Goal: Information Seeking & Learning: Learn about a topic

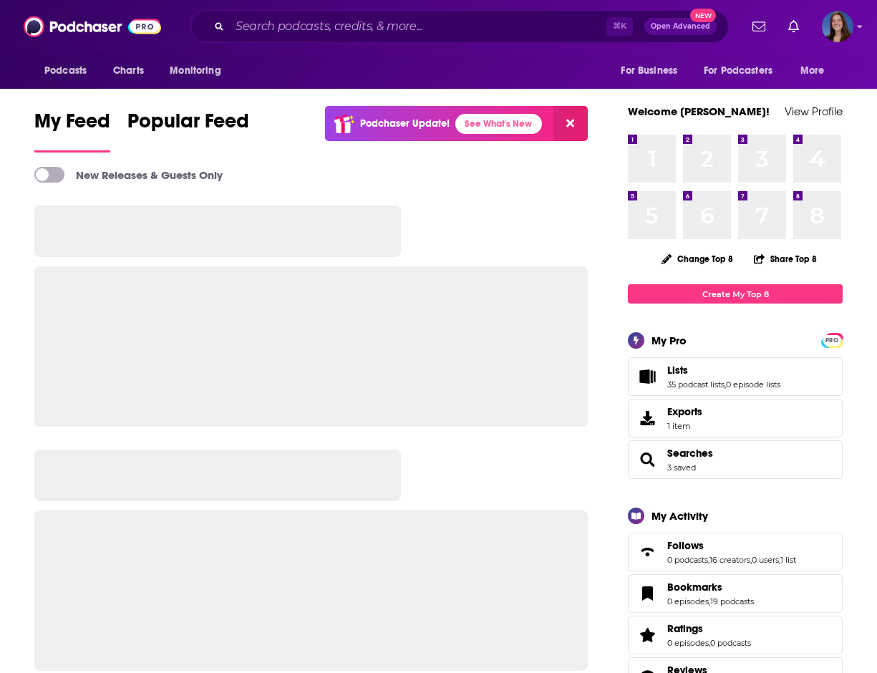
click at [317, 11] on div "⌘ K Open Advanced New" at bounding box center [459, 26] width 538 height 33
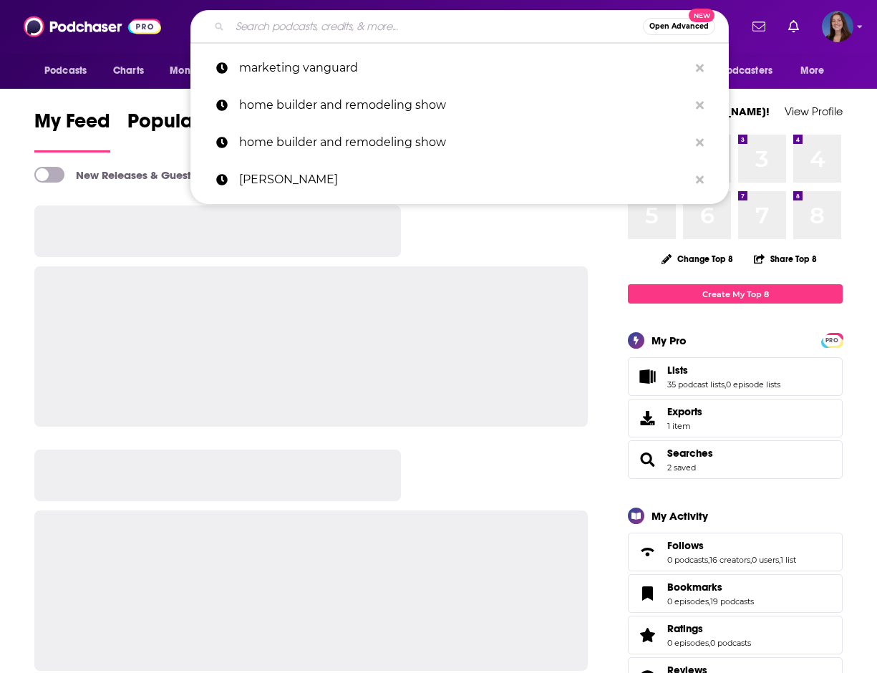
click at [316, 27] on input "Search podcasts, credits, & more..." at bounding box center [436, 26] width 413 height 23
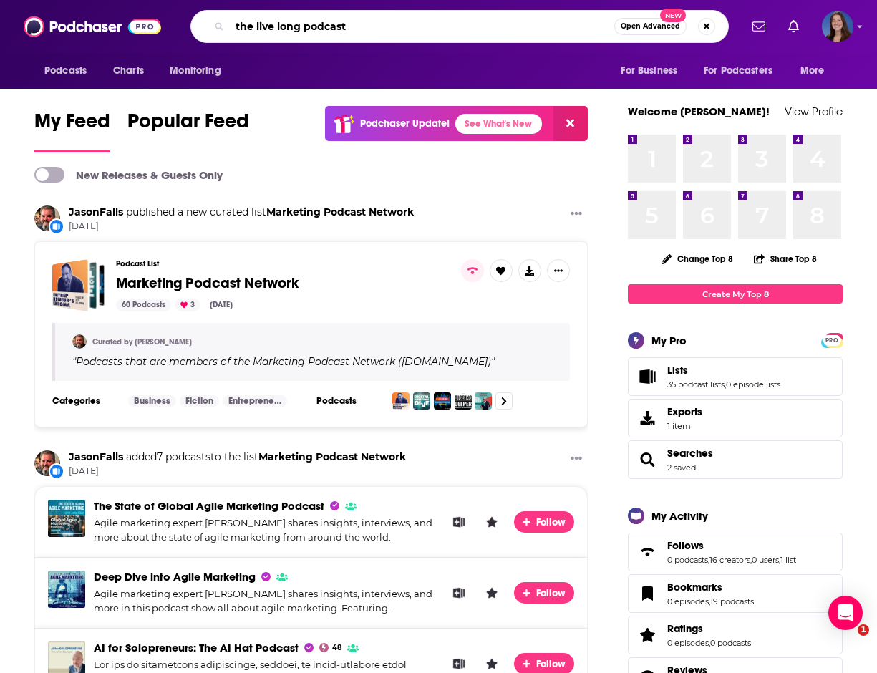
type input "the live long podcast"
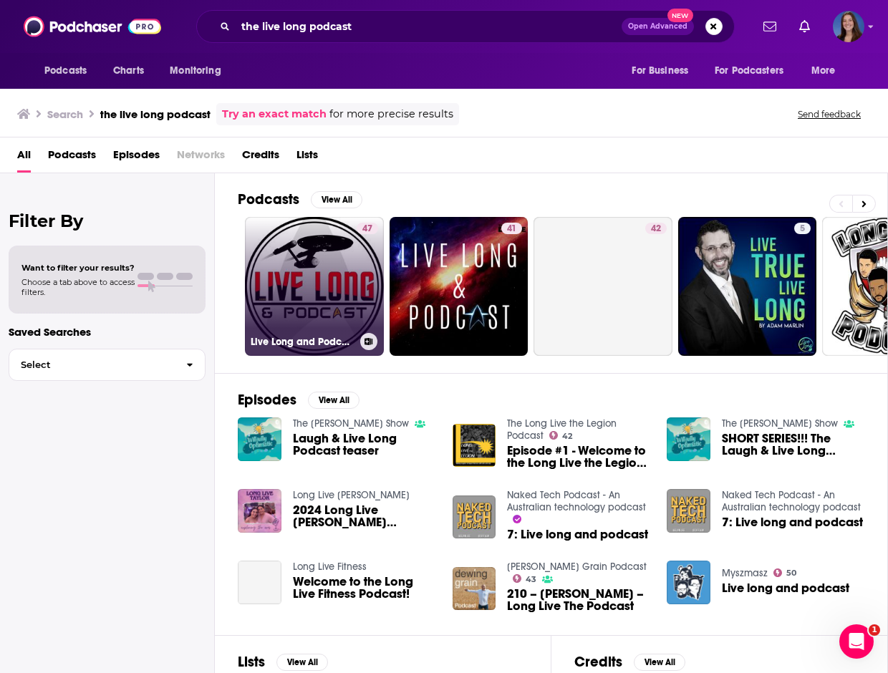
click at [334, 284] on link "47 Live Long and Podcast" at bounding box center [314, 286] width 139 height 139
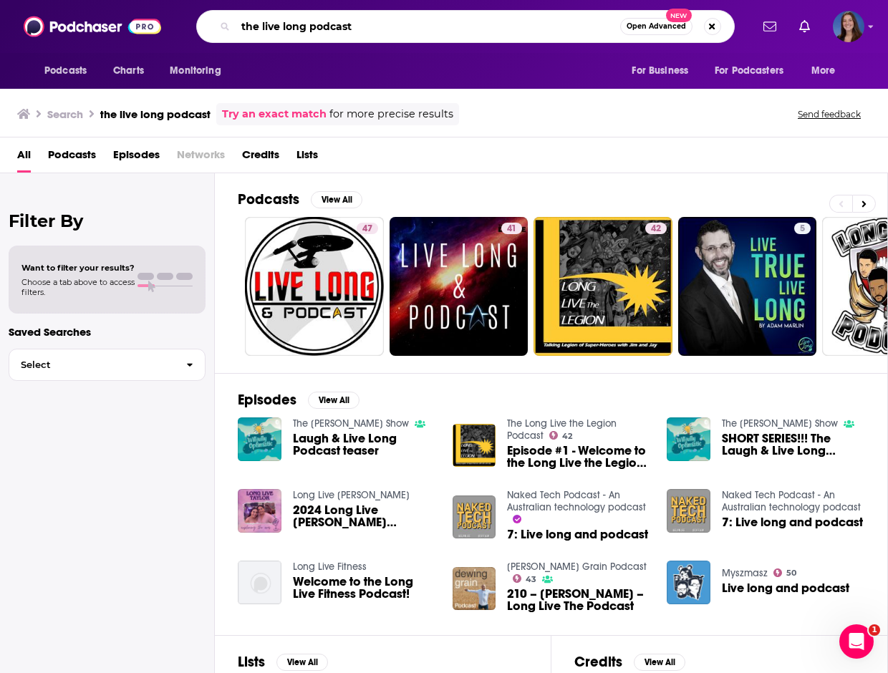
drag, startPoint x: 392, startPoint y: 25, endPoint x: 169, endPoint y: 19, distance: 223.5
click at [169, 19] on div "Podcasts Charts Monitoring the live long podcast Open Advanced New For Business…" at bounding box center [459, 26] width 582 height 33
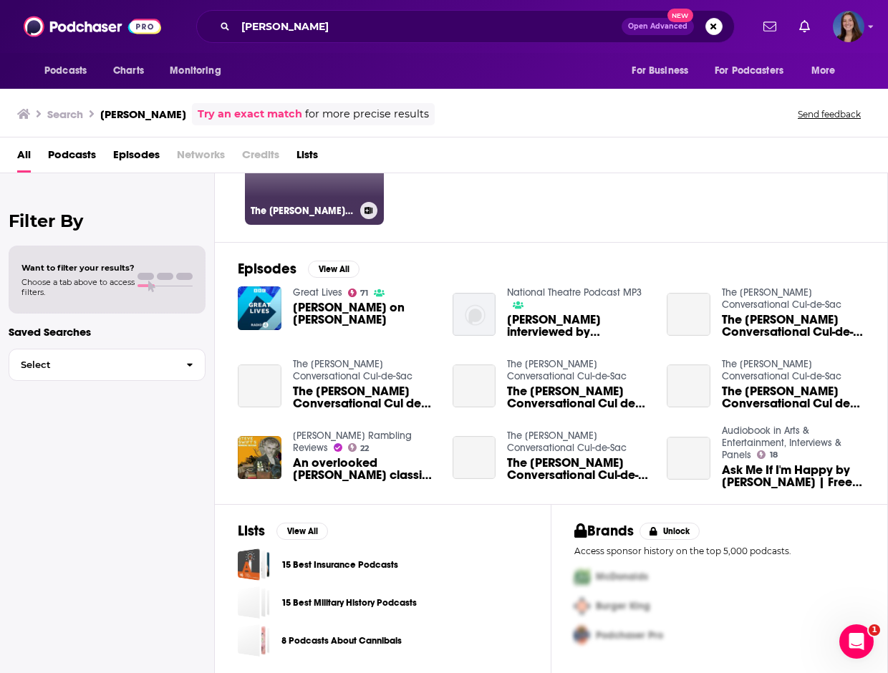
scroll to position [131, 0]
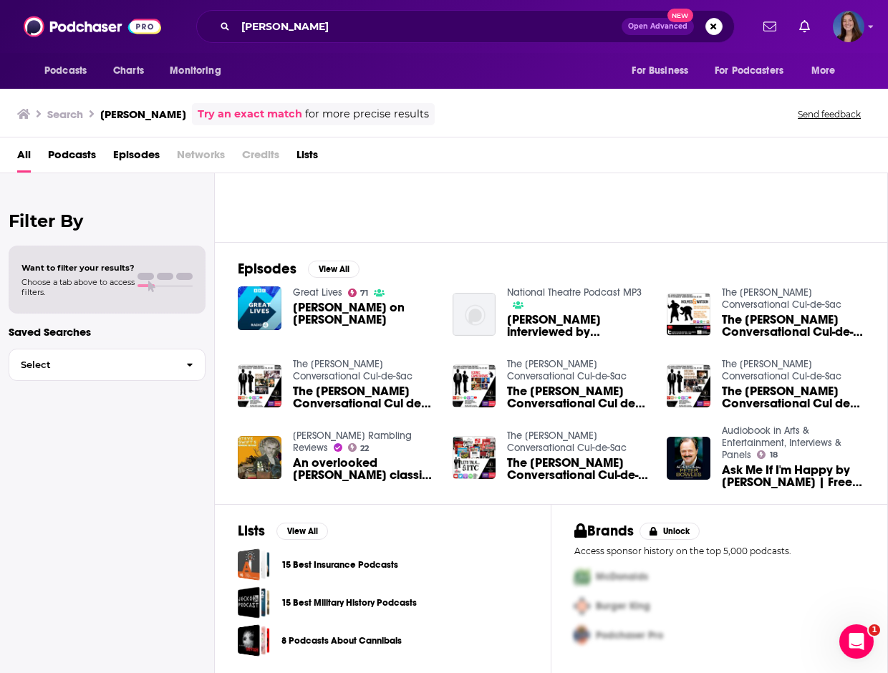
click at [378, 14] on div "[PERSON_NAME] Open Advanced New" at bounding box center [465, 26] width 538 height 33
click at [378, 22] on input "[PERSON_NAME]" at bounding box center [429, 26] width 386 height 23
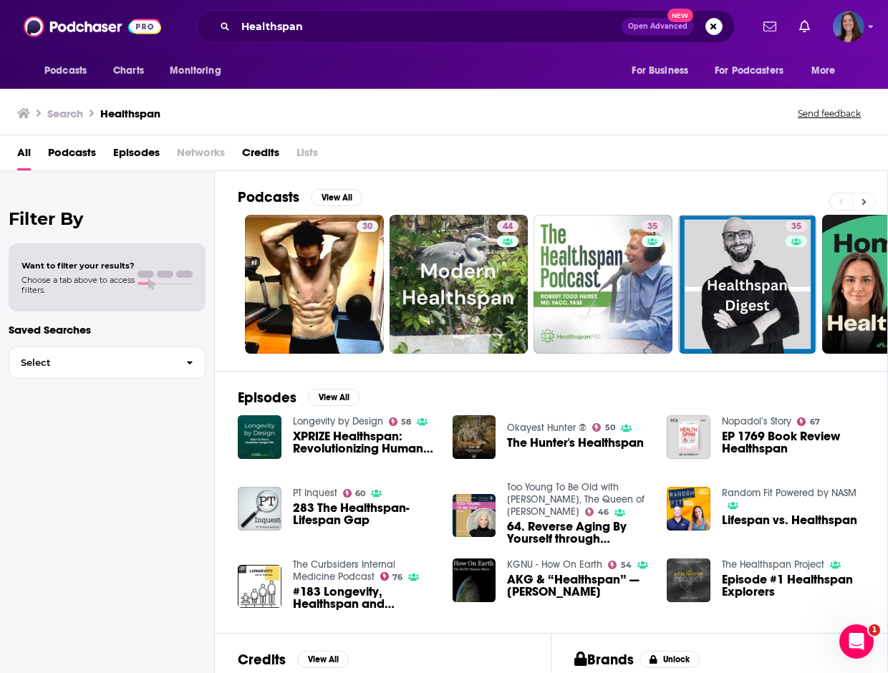
click at [866, 198] on button at bounding box center [864, 202] width 24 height 18
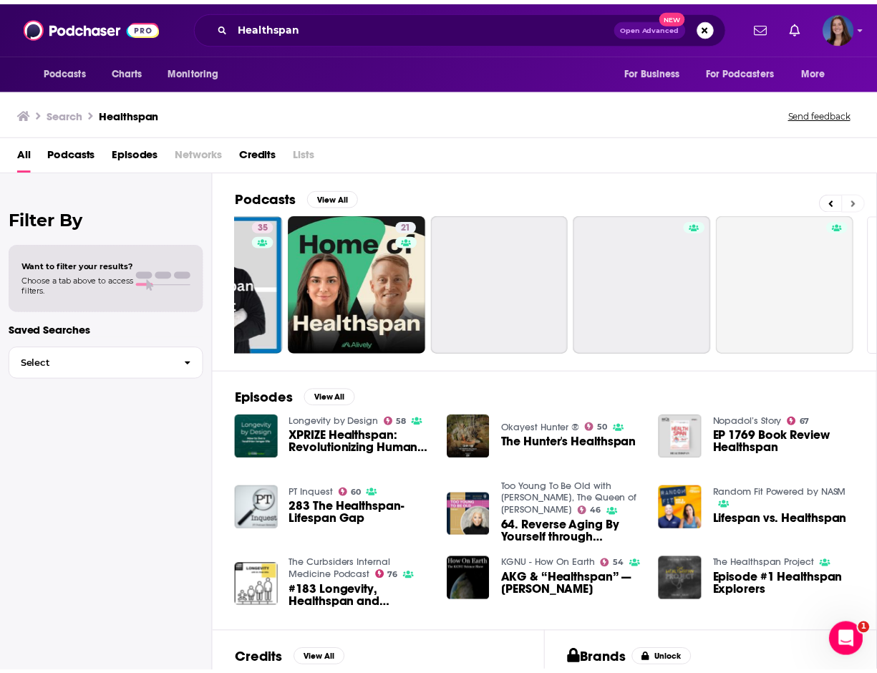
scroll to position [0, 649]
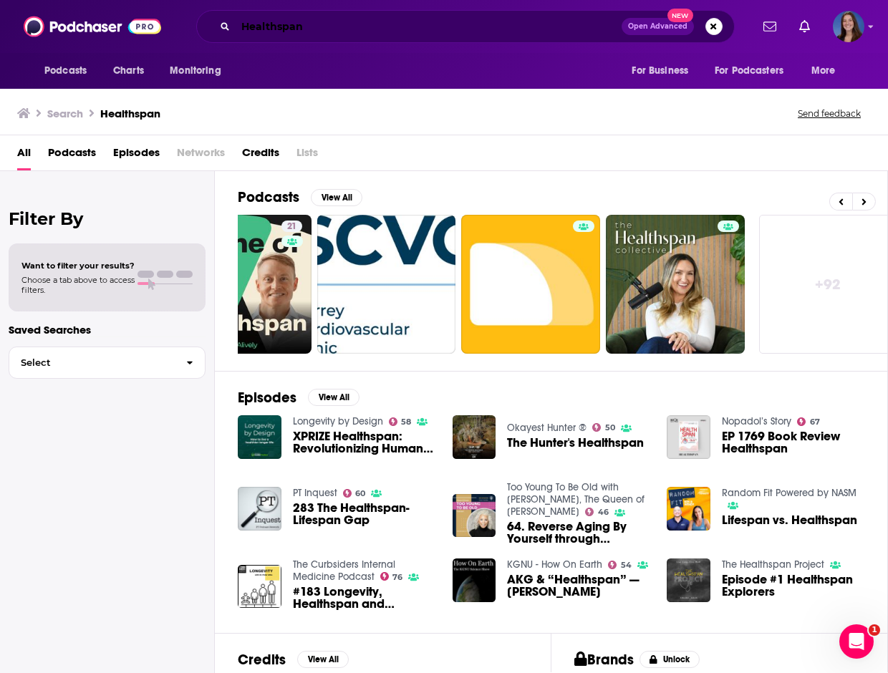
click at [457, 24] on input "Healthspan" at bounding box center [429, 26] width 386 height 23
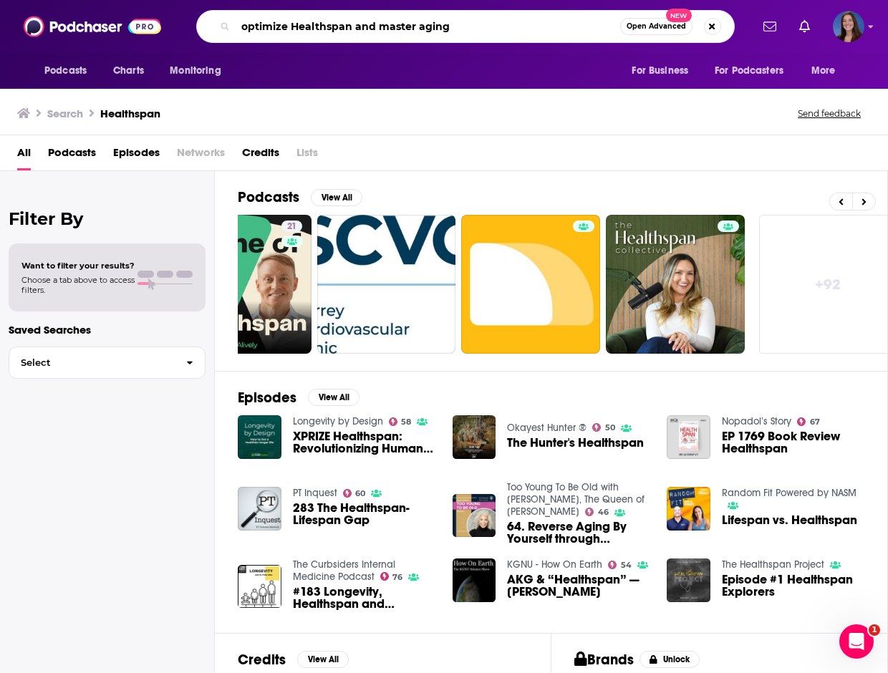
type input "optimize Healthspan and master aging"
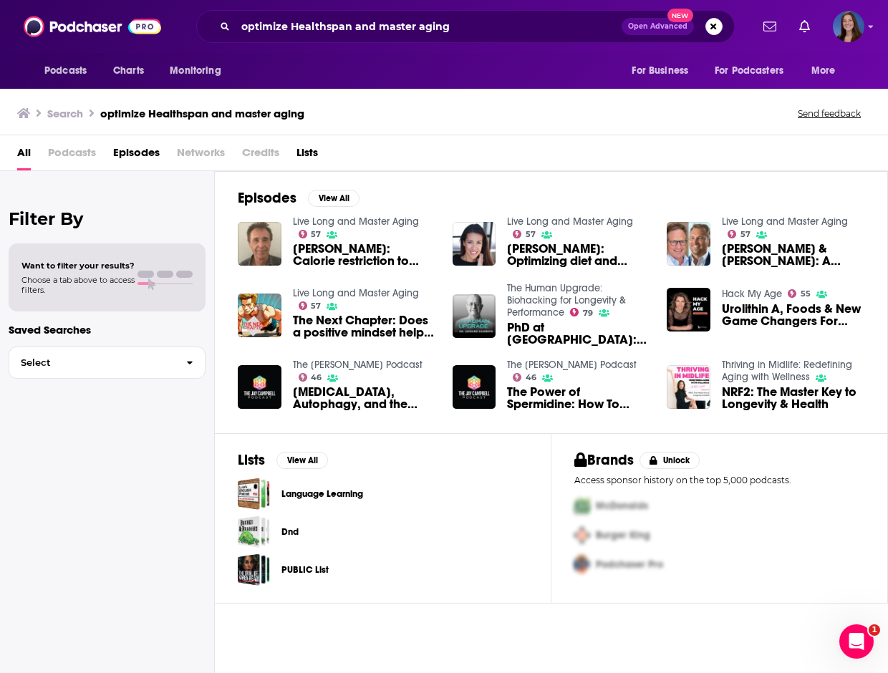
click at [388, 226] on link "Live Long and Master Aging" at bounding box center [356, 222] width 126 height 12
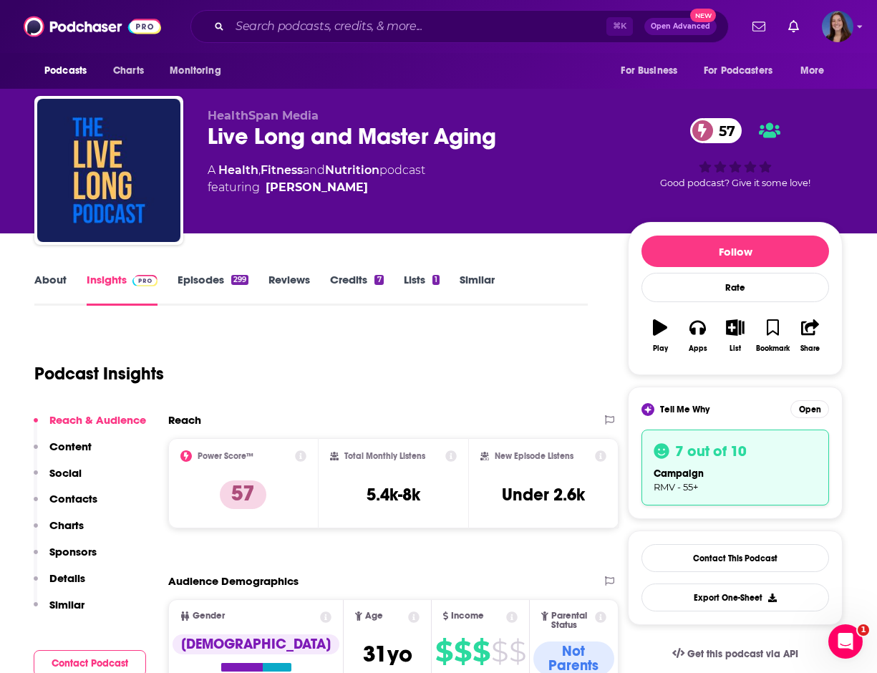
click at [59, 290] on link "About" at bounding box center [50, 289] width 32 height 33
